Goal: Check status

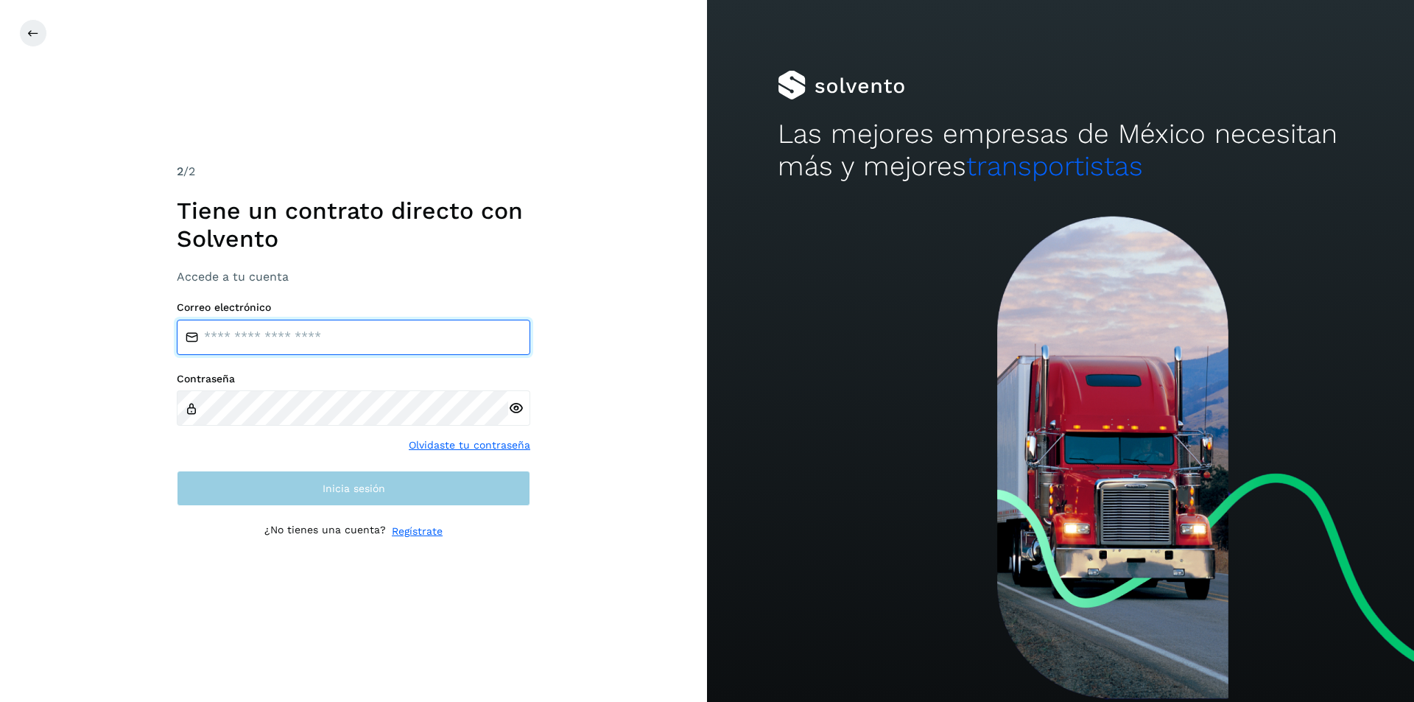
type input "**********"
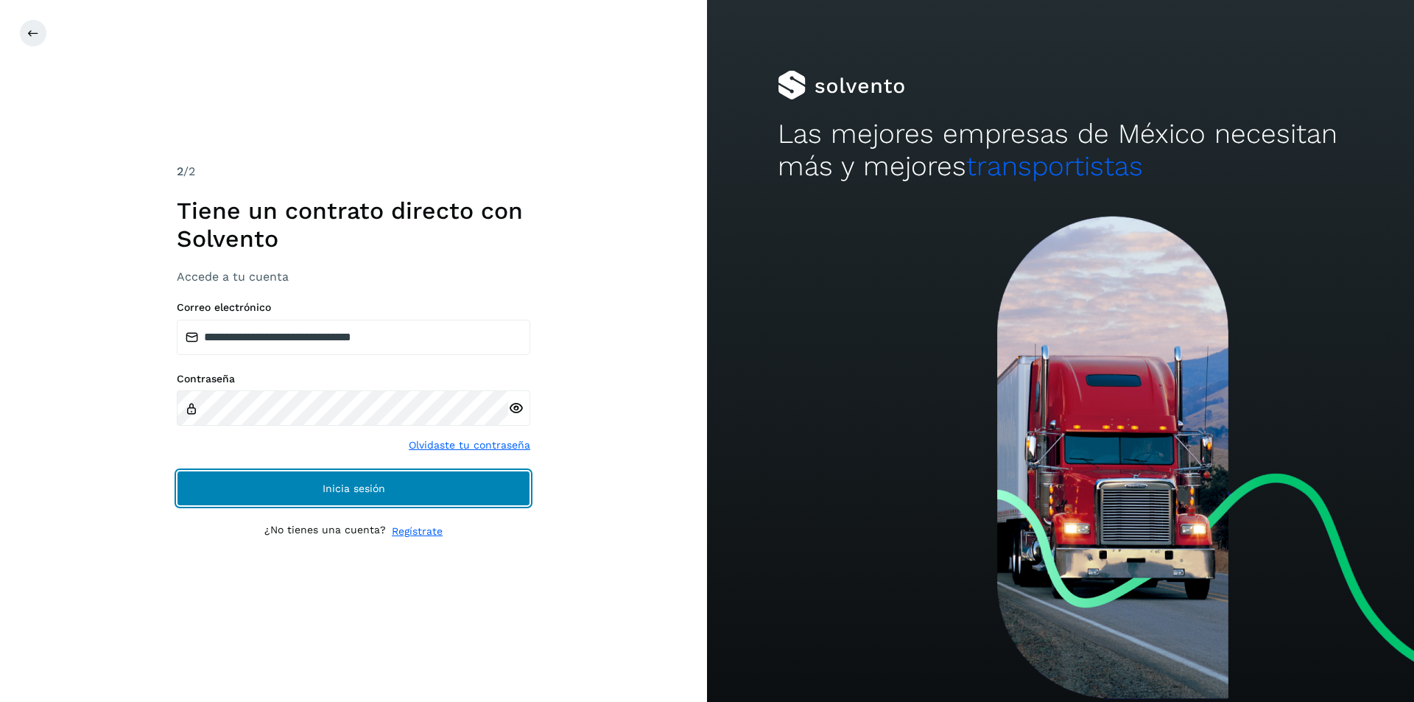
click at [351, 498] on button "Inicia sesión" at bounding box center [353, 488] width 353 height 35
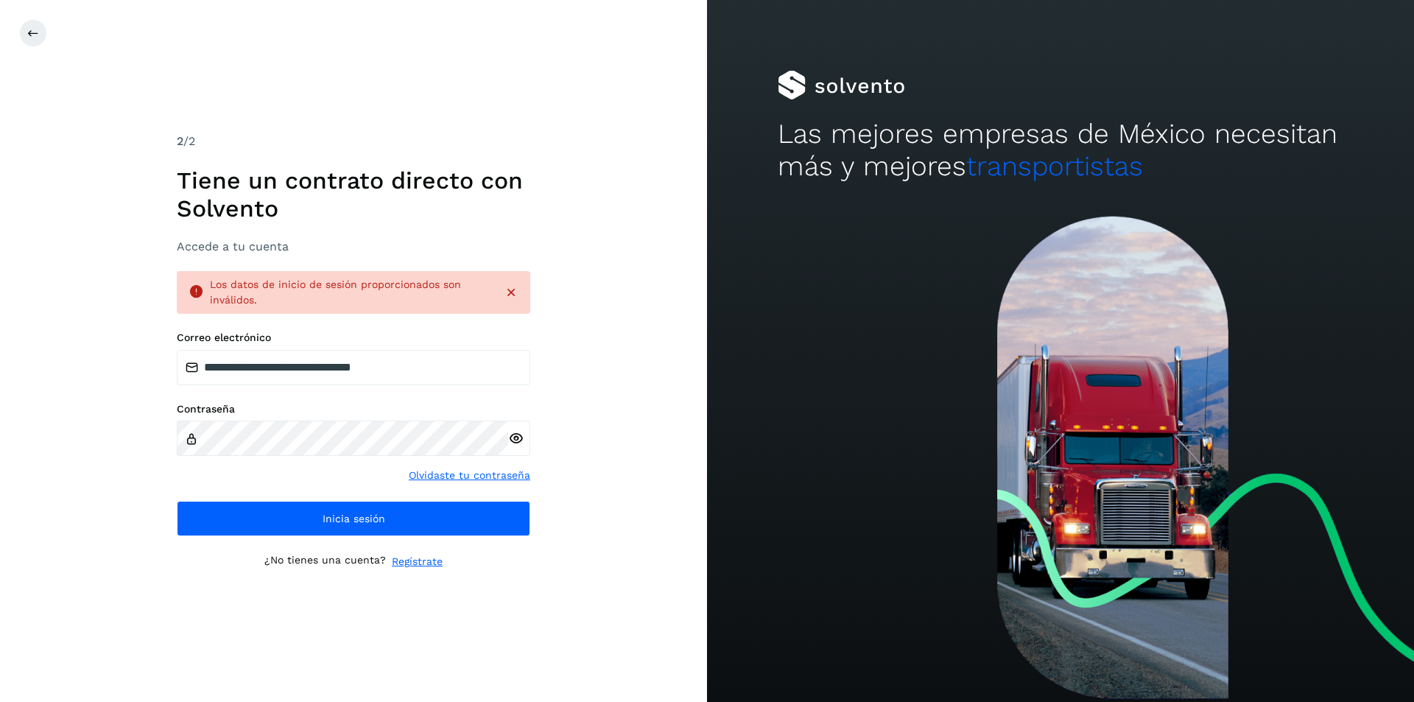
click at [354, 491] on div "**********" at bounding box center [353, 433] width 353 height 205
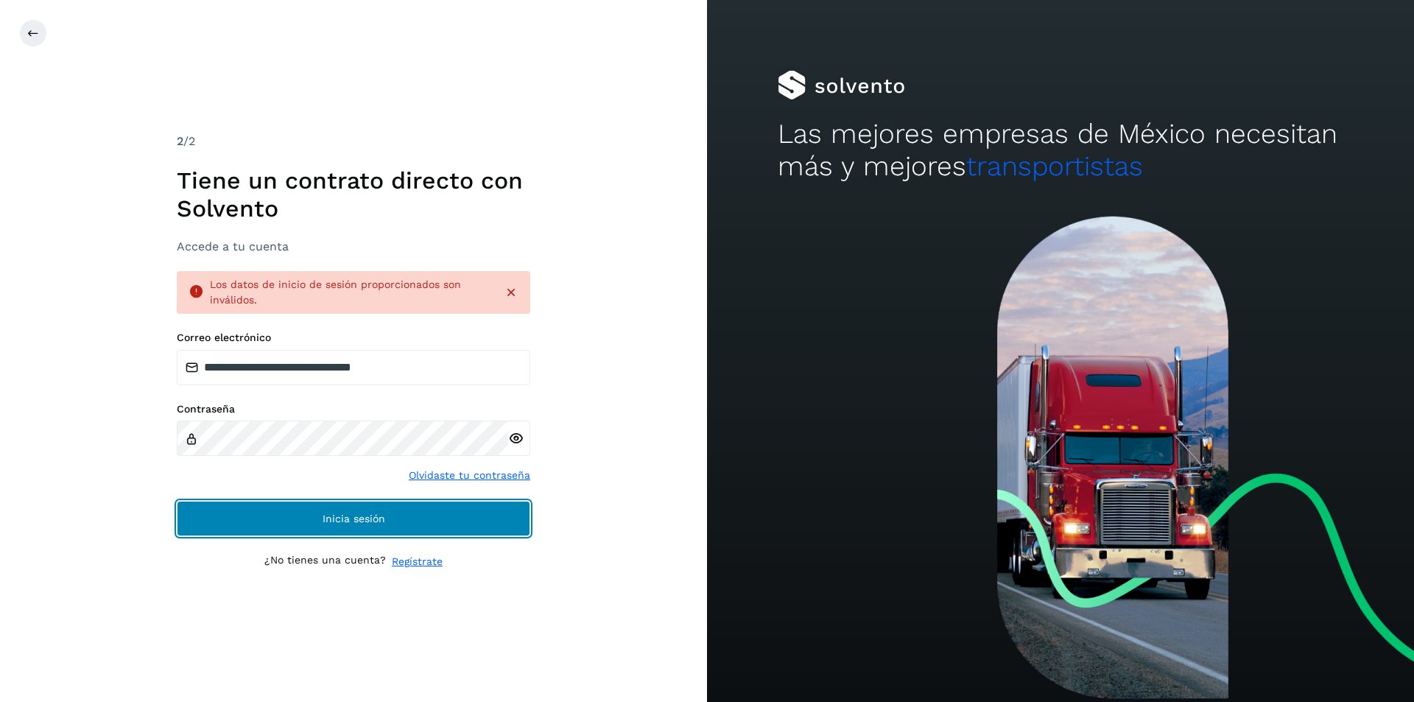
click at [356, 502] on button "Inicia sesión" at bounding box center [353, 518] width 353 height 35
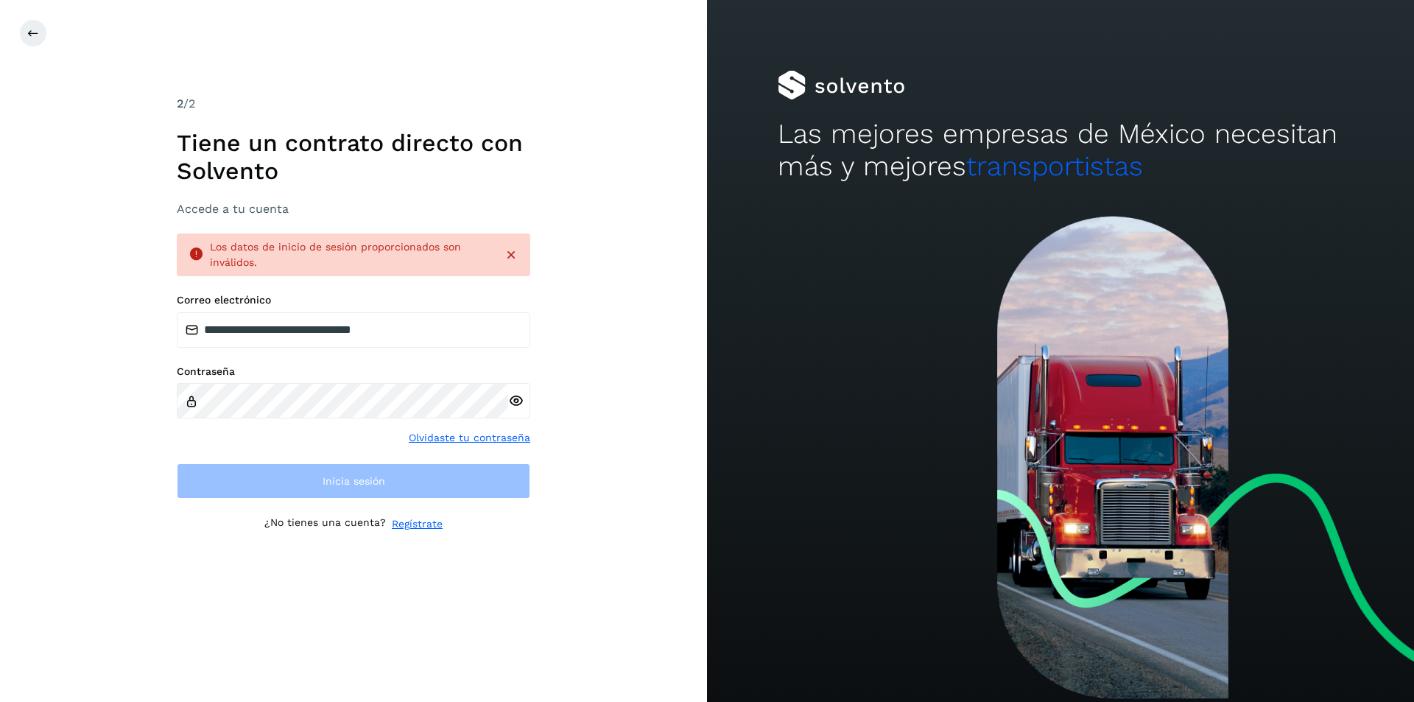
click at [49, 43] on div at bounding box center [726, 33] width 1414 height 28
click at [41, 41] on button at bounding box center [33, 33] width 28 height 28
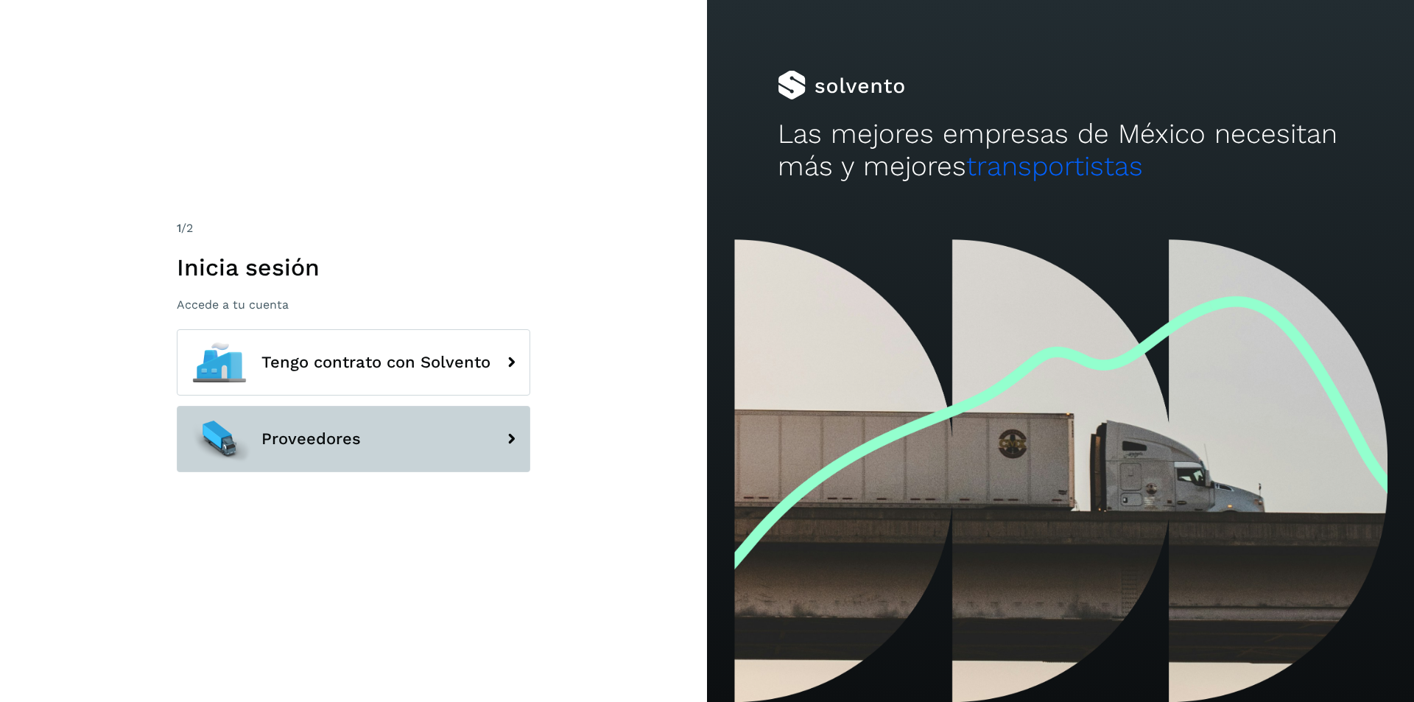
click at [322, 411] on button "Proveedores" at bounding box center [353, 439] width 353 height 66
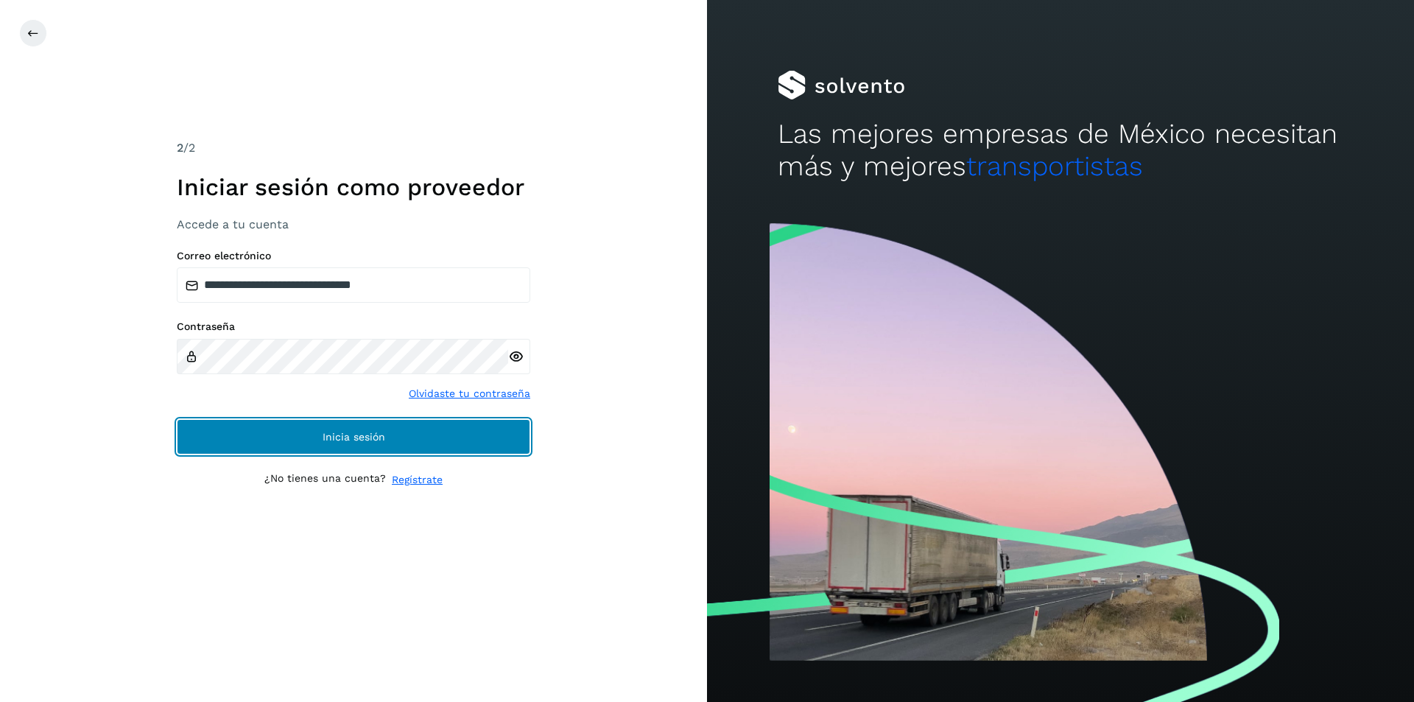
click at [347, 434] on span "Inicia sesión" at bounding box center [354, 437] width 63 height 10
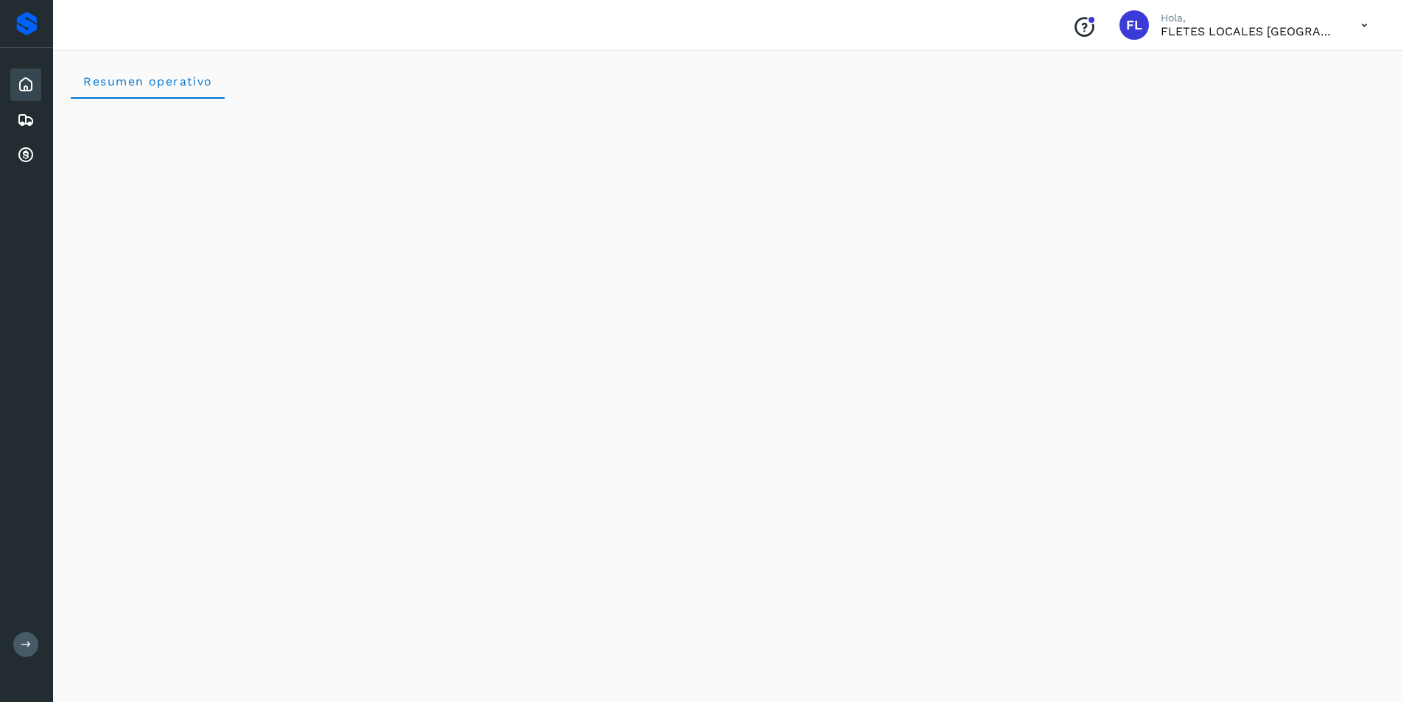
click at [23, 84] on icon at bounding box center [26, 85] width 18 height 18
click at [24, 116] on icon at bounding box center [26, 120] width 18 height 18
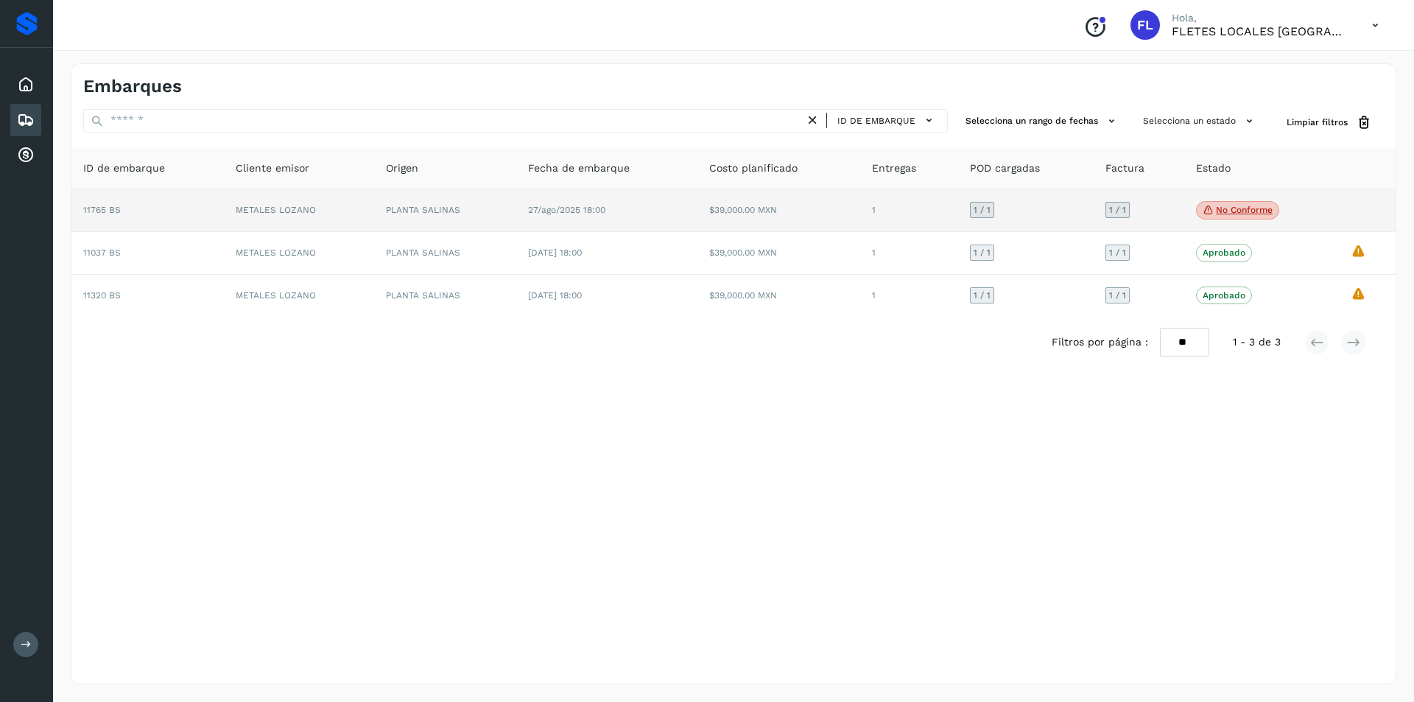
click at [1245, 210] on p "No conforme" at bounding box center [1244, 210] width 57 height 10
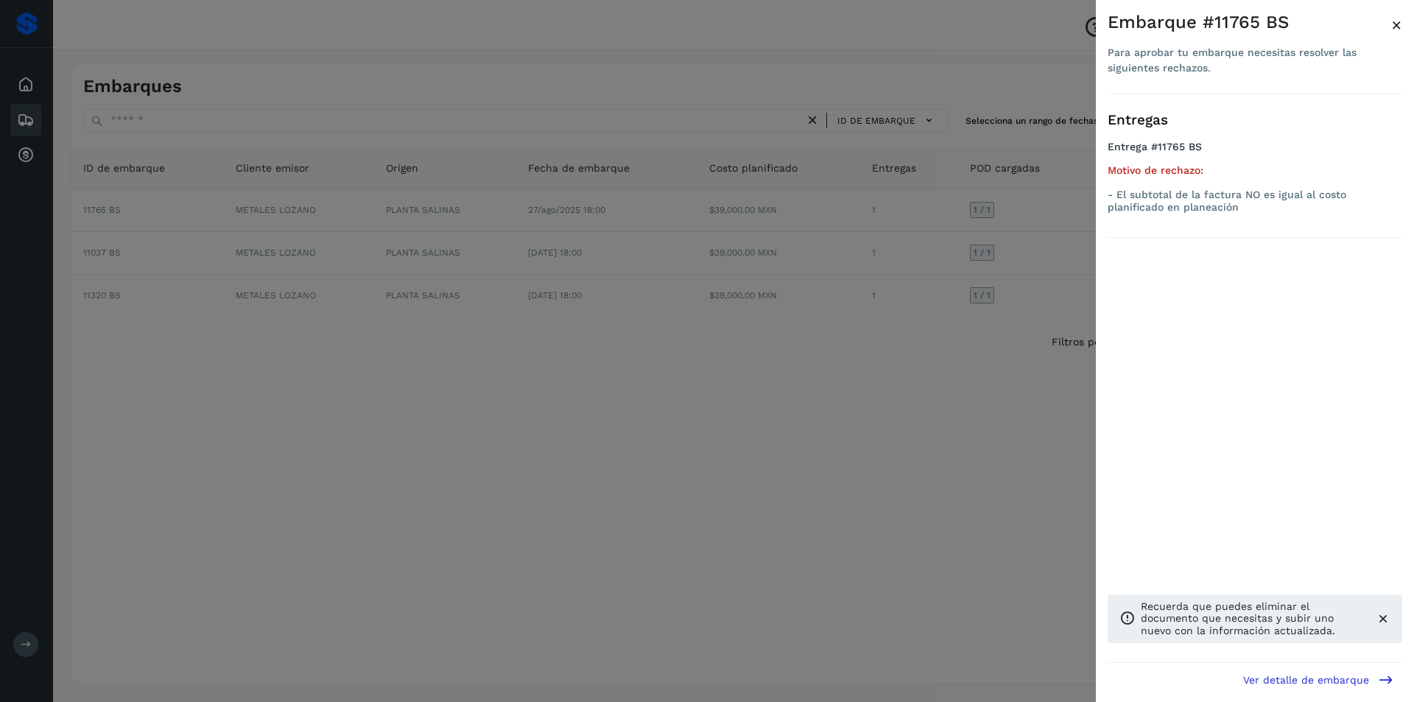
click at [1389, 17] on div "Embarque #11765 BS" at bounding box center [1250, 22] width 284 height 21
click at [1396, 27] on span "×" at bounding box center [1396, 25] width 11 height 21
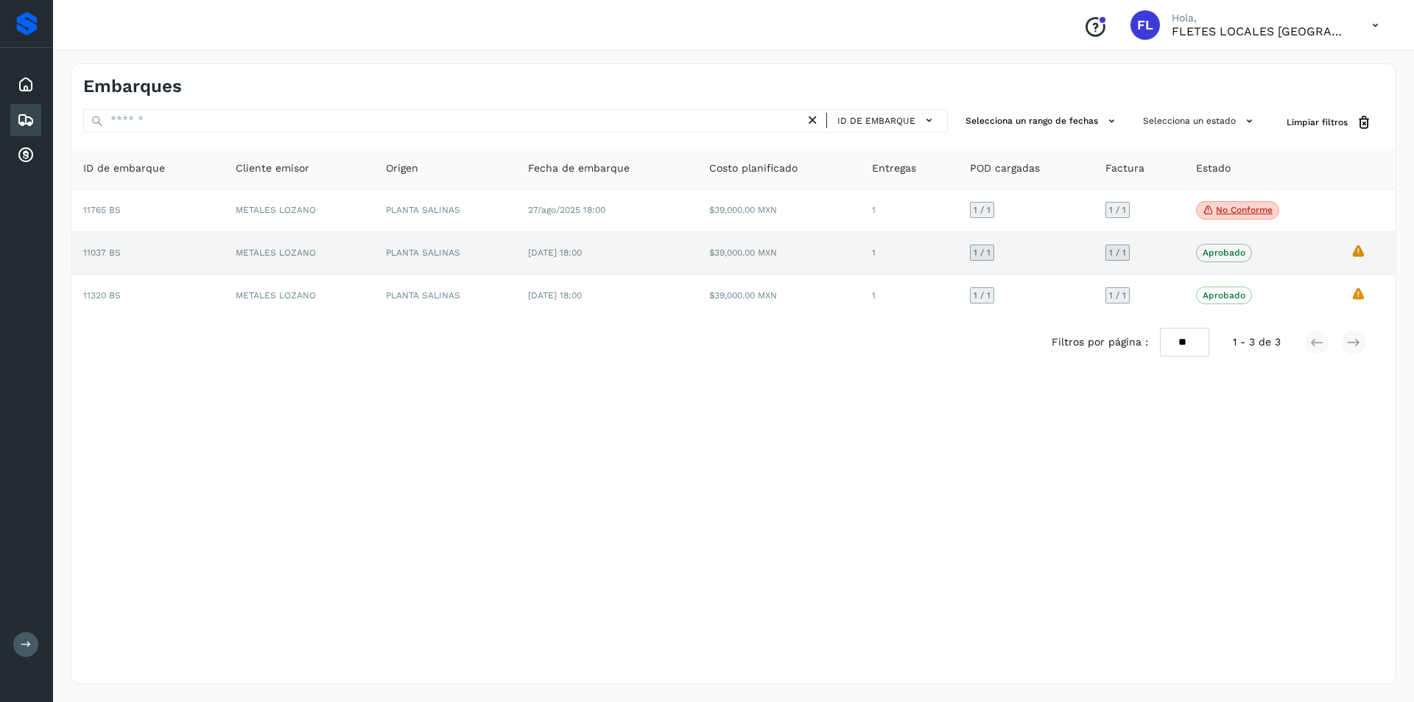
click at [1225, 248] on p "Aprobado" at bounding box center [1224, 252] width 43 height 10
click at [1197, 249] on span "Aprobado" at bounding box center [1224, 253] width 56 height 18
click at [1264, 242] on td "Aprobado Verifica el estado de la factura o entregas asociadas a este embarque" at bounding box center [1261, 253] width 155 height 42
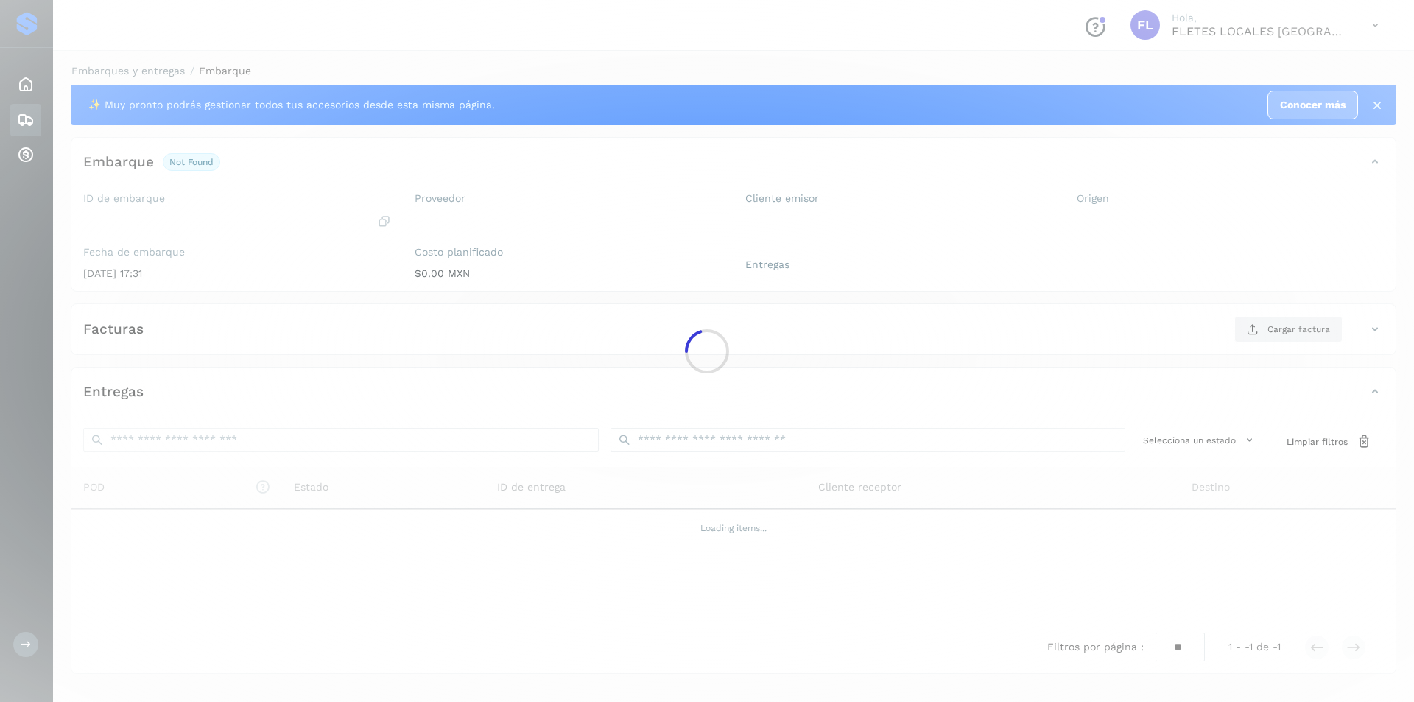
click at [1353, 242] on div at bounding box center [707, 351] width 1414 height 702
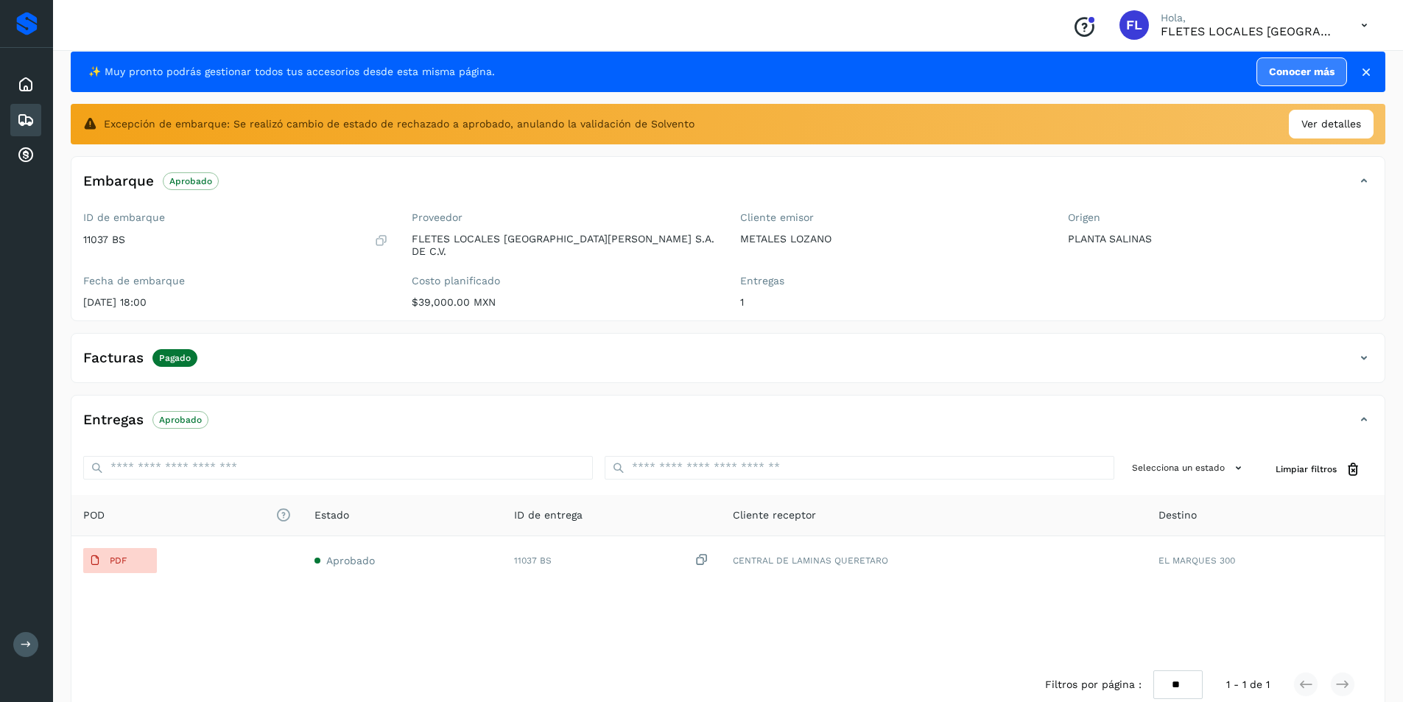
scroll to position [50, 0]
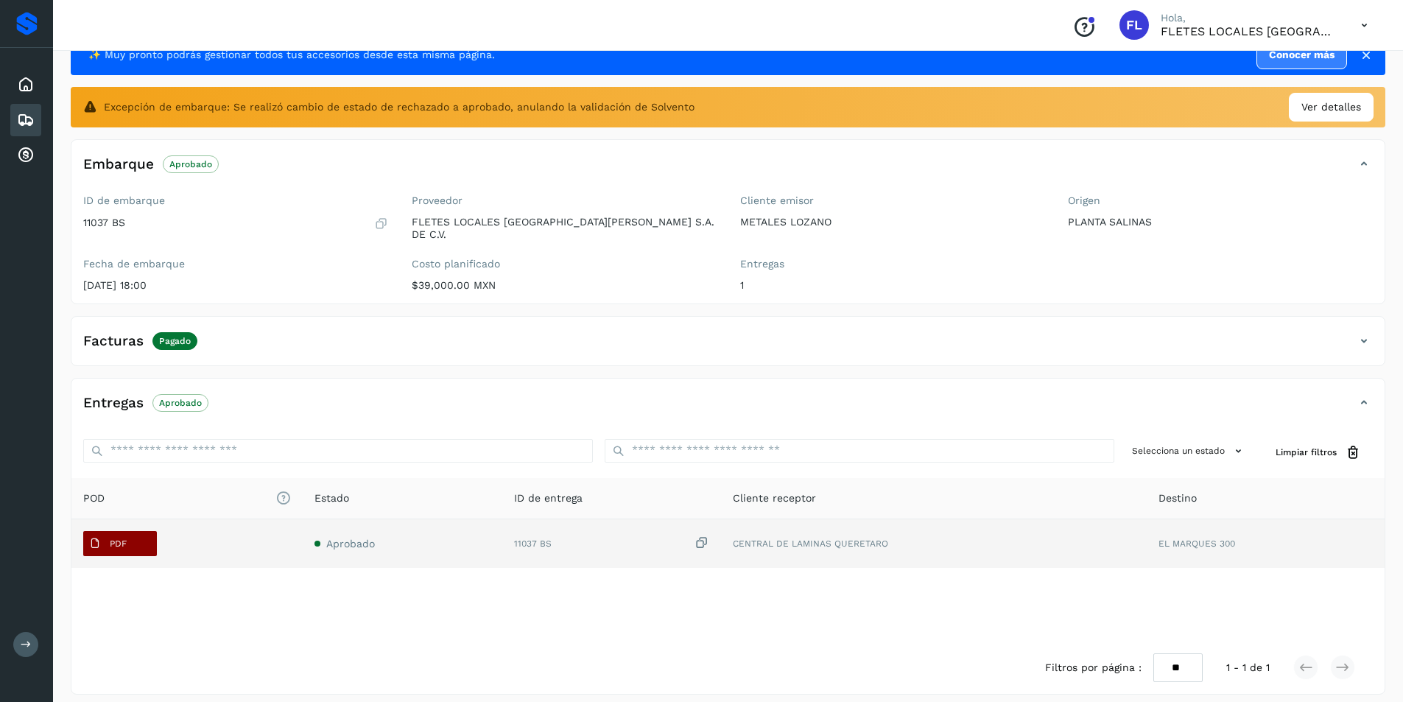
click at [122, 538] on p "PDF" at bounding box center [118, 543] width 17 height 10
